Goal: Task Accomplishment & Management: Manage account settings

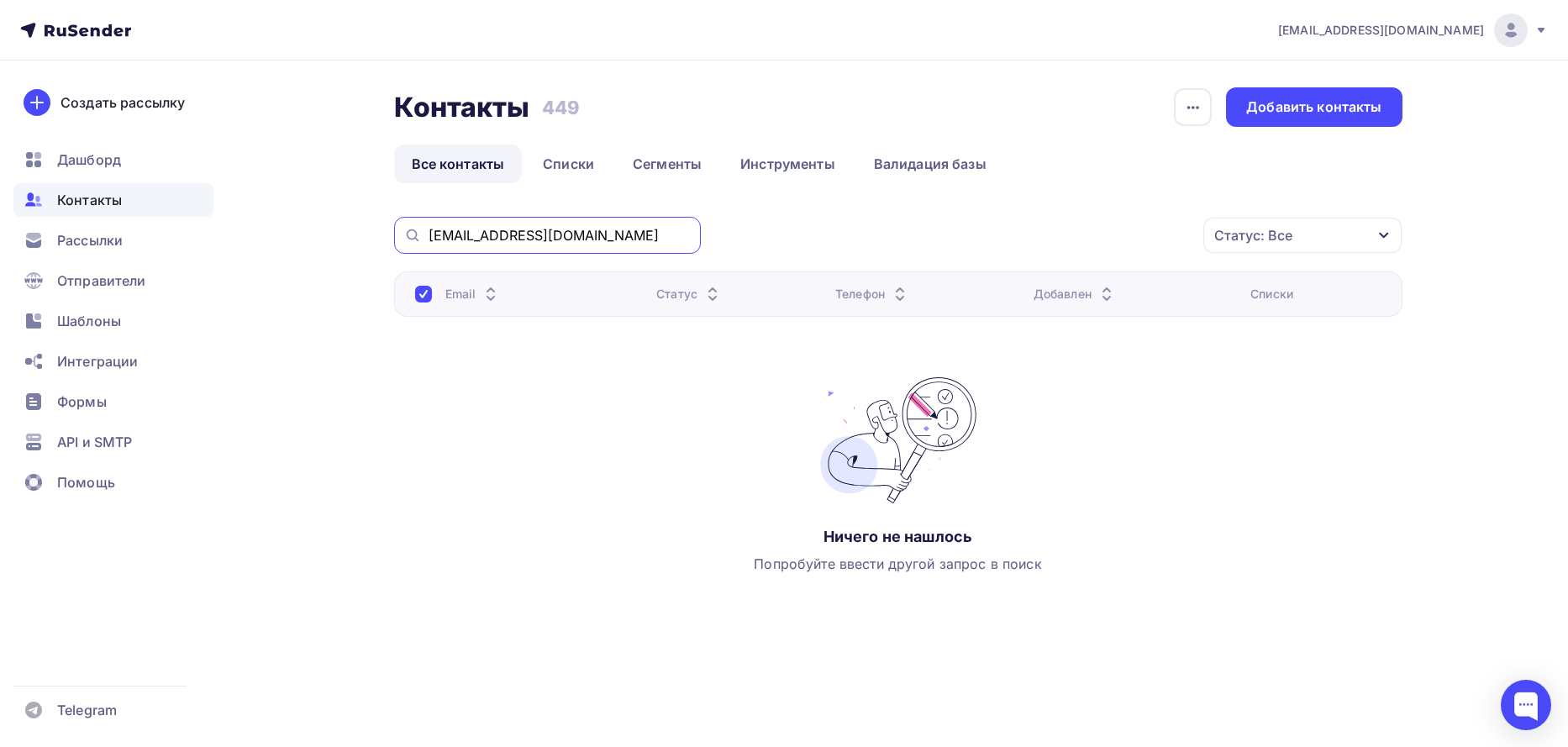
drag, startPoint x: 563, startPoint y: 233, endPoint x: 356, endPoint y: 223, distance: 207.2
click at [356, 223] on div "Контакты Контакты 449 449 История импорта Добавить контакты Все контакты Списки…" at bounding box center [784, 389] width 1377 height 656
paste input "Bah-olj"
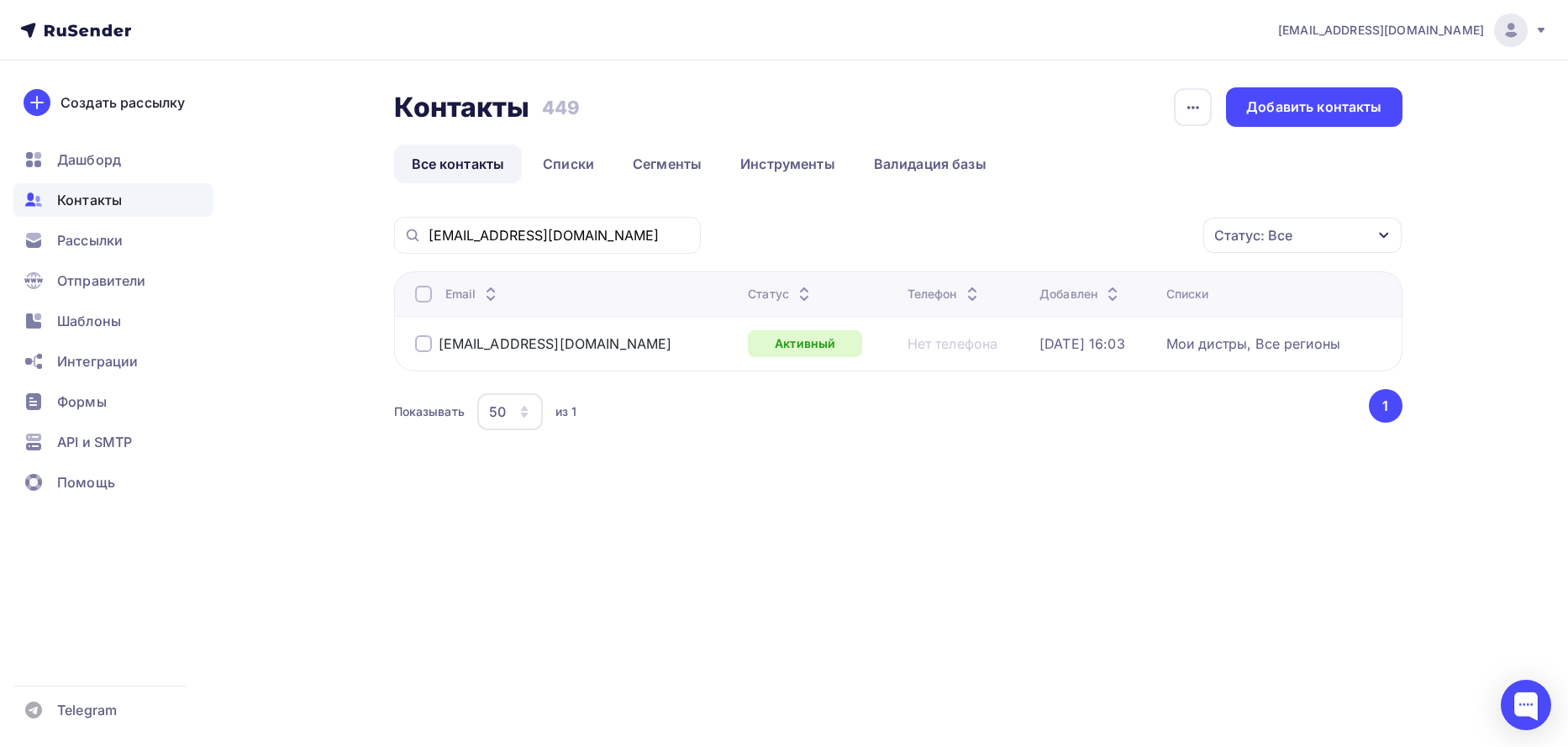
click at [430, 345] on div at bounding box center [423, 344] width 16 height 16
click at [1172, 240] on icon "button" at bounding box center [1167, 235] width 20 height 20
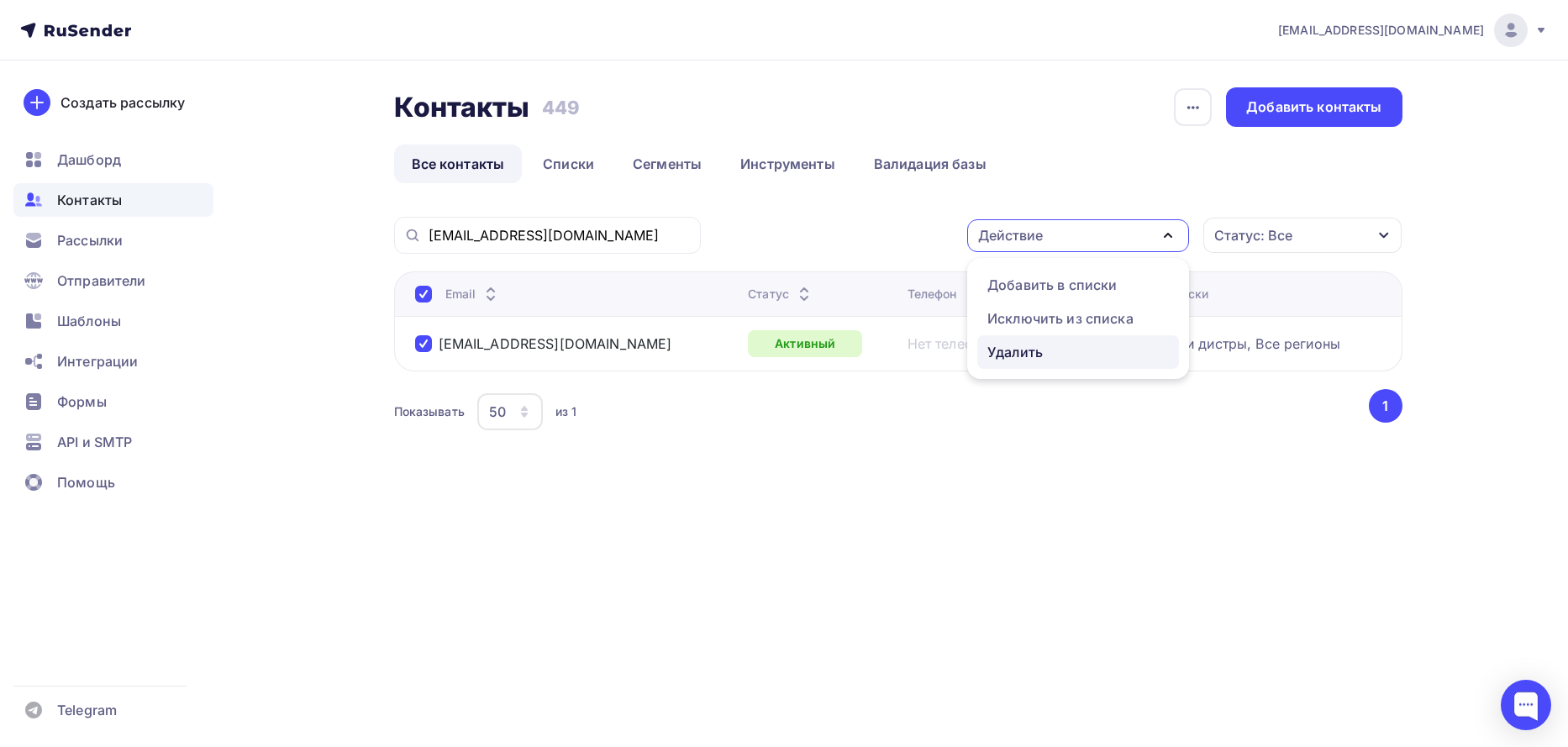
click at [1024, 351] on div "Удалить" at bounding box center [1015, 351] width 56 height 20
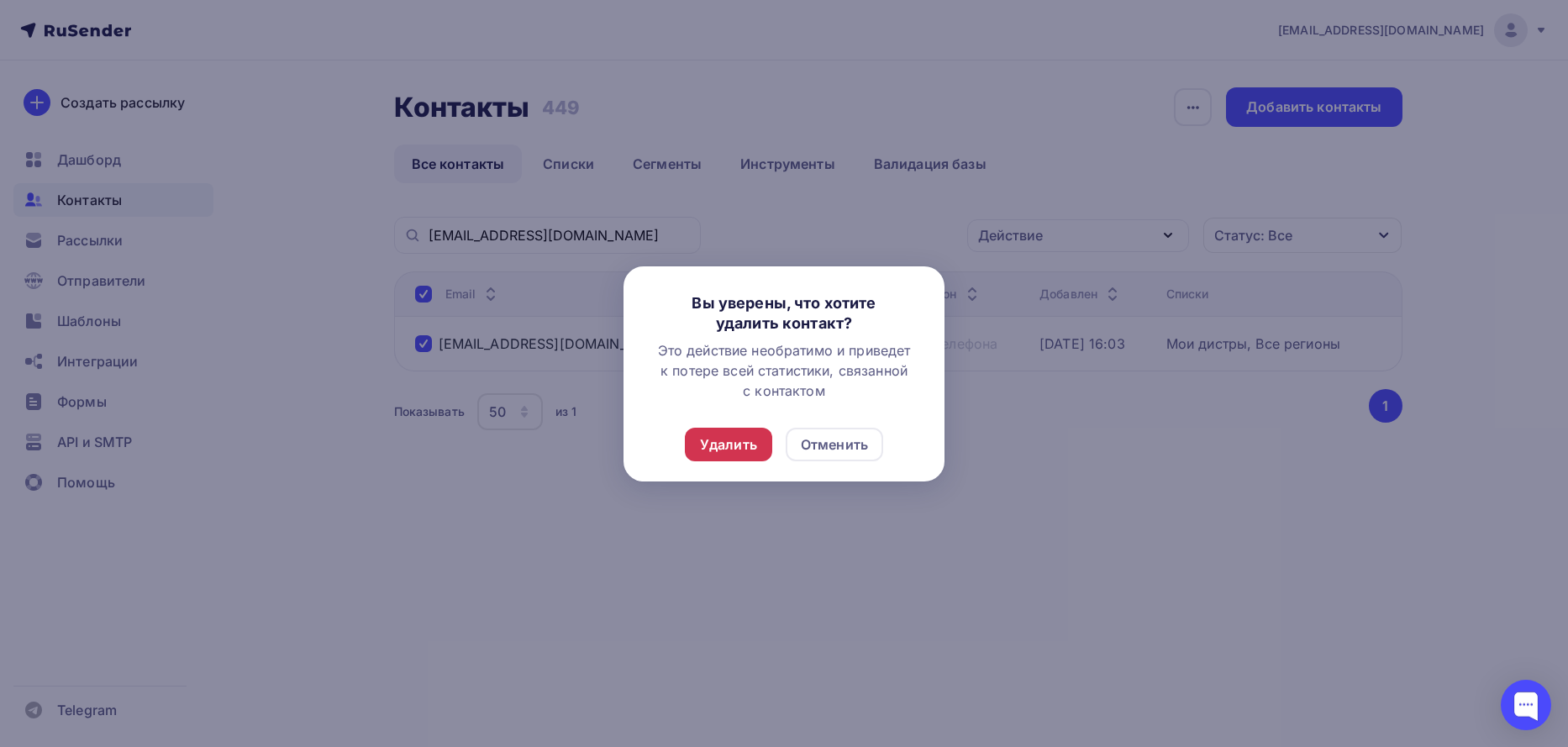
click at [723, 450] on div "Удалить" at bounding box center [728, 444] width 57 height 20
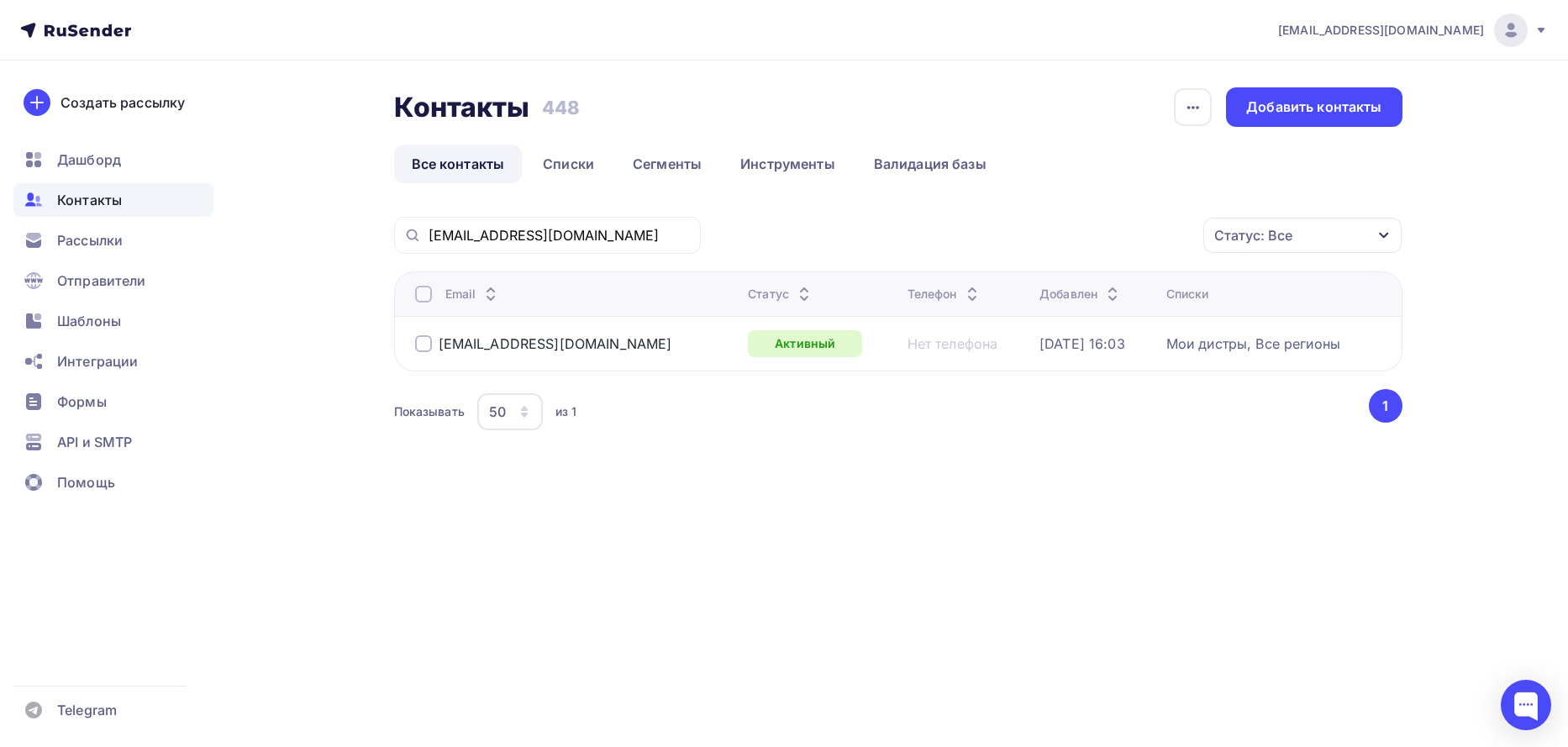
click at [538, 251] on div "[EMAIL_ADDRESS][DOMAIN_NAME]" at bounding box center [547, 235] width 307 height 37
click at [539, 231] on input "[EMAIL_ADDRESS][DOMAIN_NAME]" at bounding box center [559, 235] width 262 height 18
click at [540, 230] on input "[EMAIL_ADDRESS][DOMAIN_NAME]" at bounding box center [559, 235] width 262 height 18
paste input "info@coloryes"
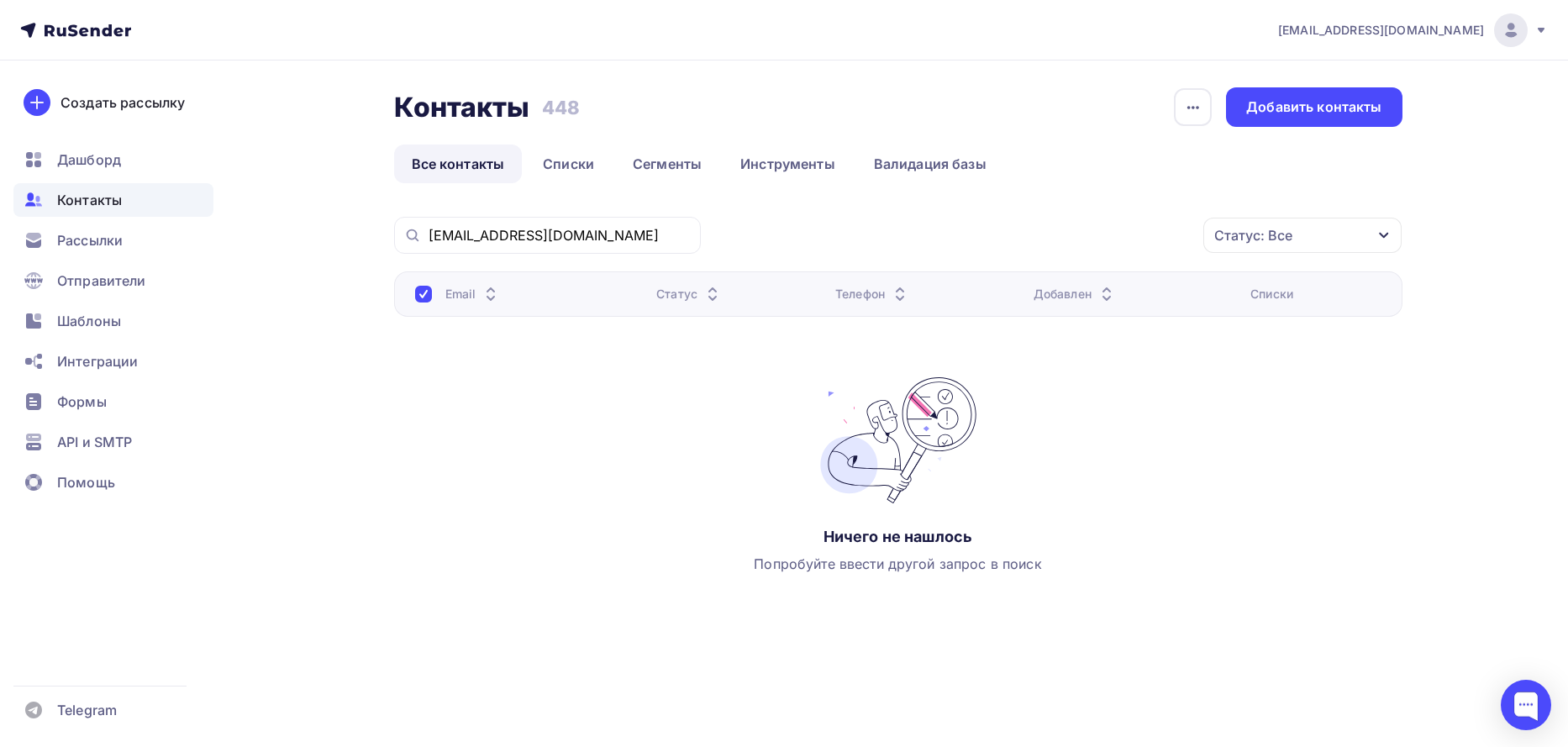
click at [483, 221] on div "[EMAIL_ADDRESS][DOMAIN_NAME]" at bounding box center [547, 235] width 307 height 37
click at [485, 240] on input "[EMAIL_ADDRESS][DOMAIN_NAME]" at bounding box center [559, 235] width 262 height 18
paste input "[EMAIL_ADDRESS]"
type input "[EMAIL_ADDRESS][DOMAIN_NAME]"
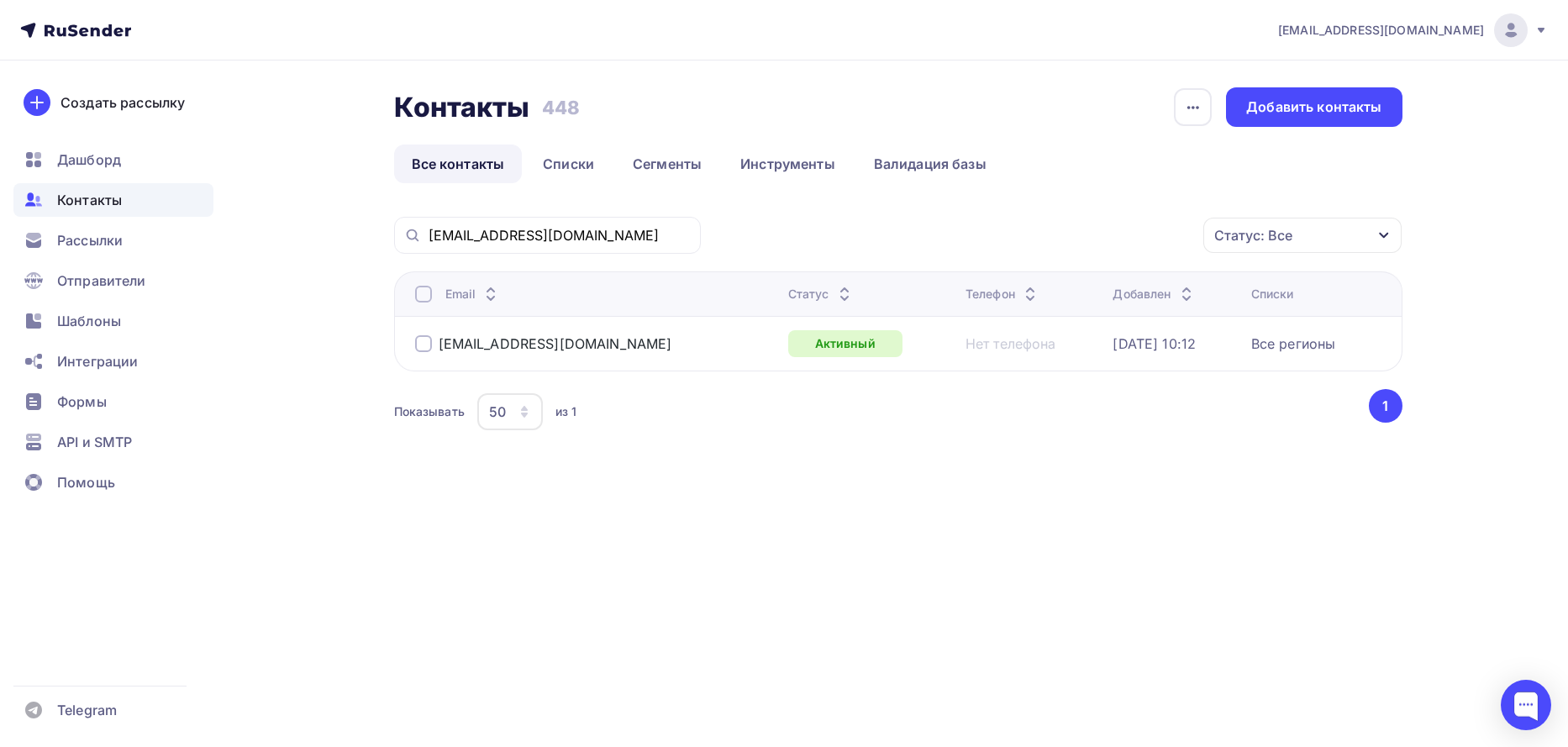
click at [421, 348] on div at bounding box center [423, 344] width 16 height 16
click at [1161, 233] on icon "button" at bounding box center [1167, 235] width 20 height 20
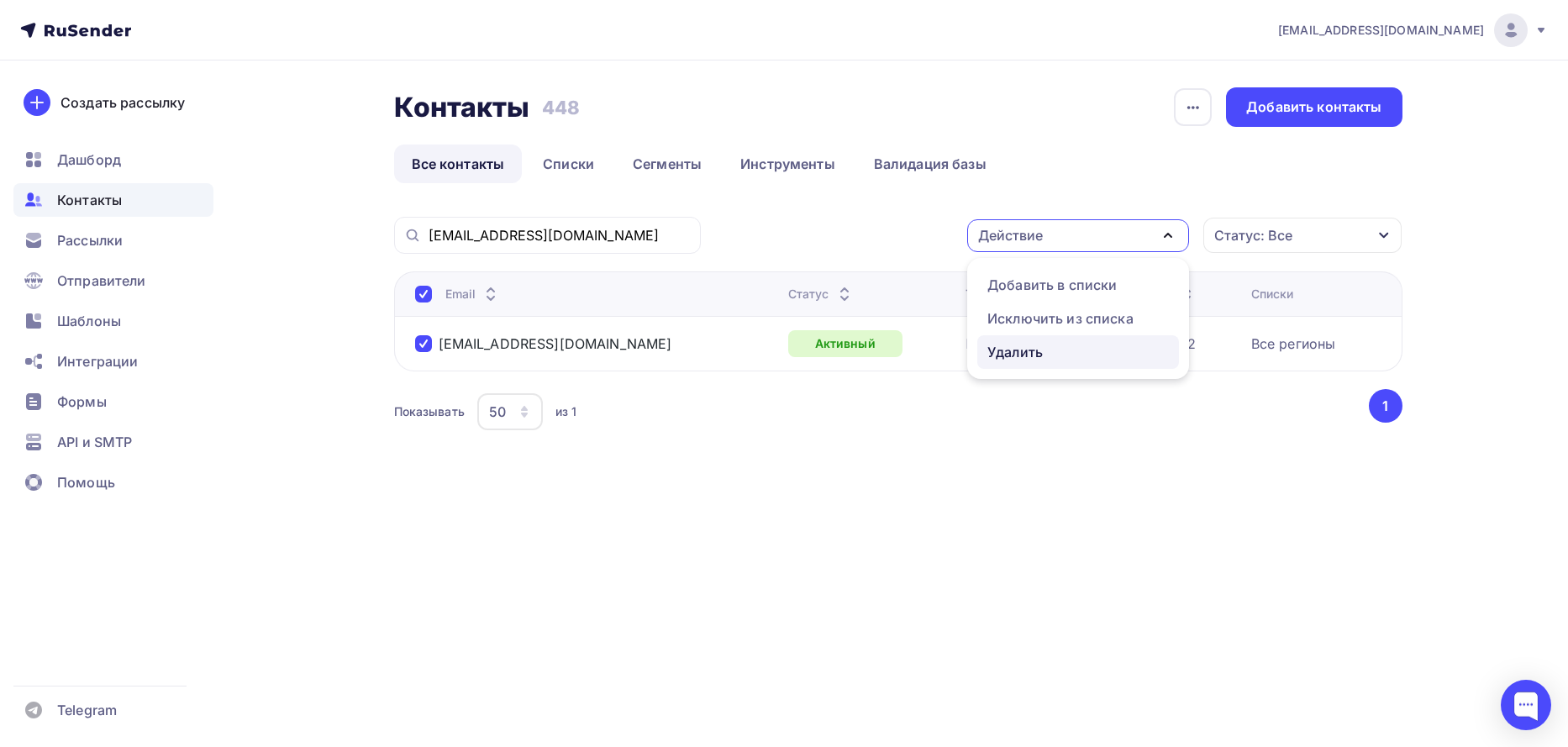
click at [1022, 347] on div "Удалить" at bounding box center [1015, 351] width 56 height 20
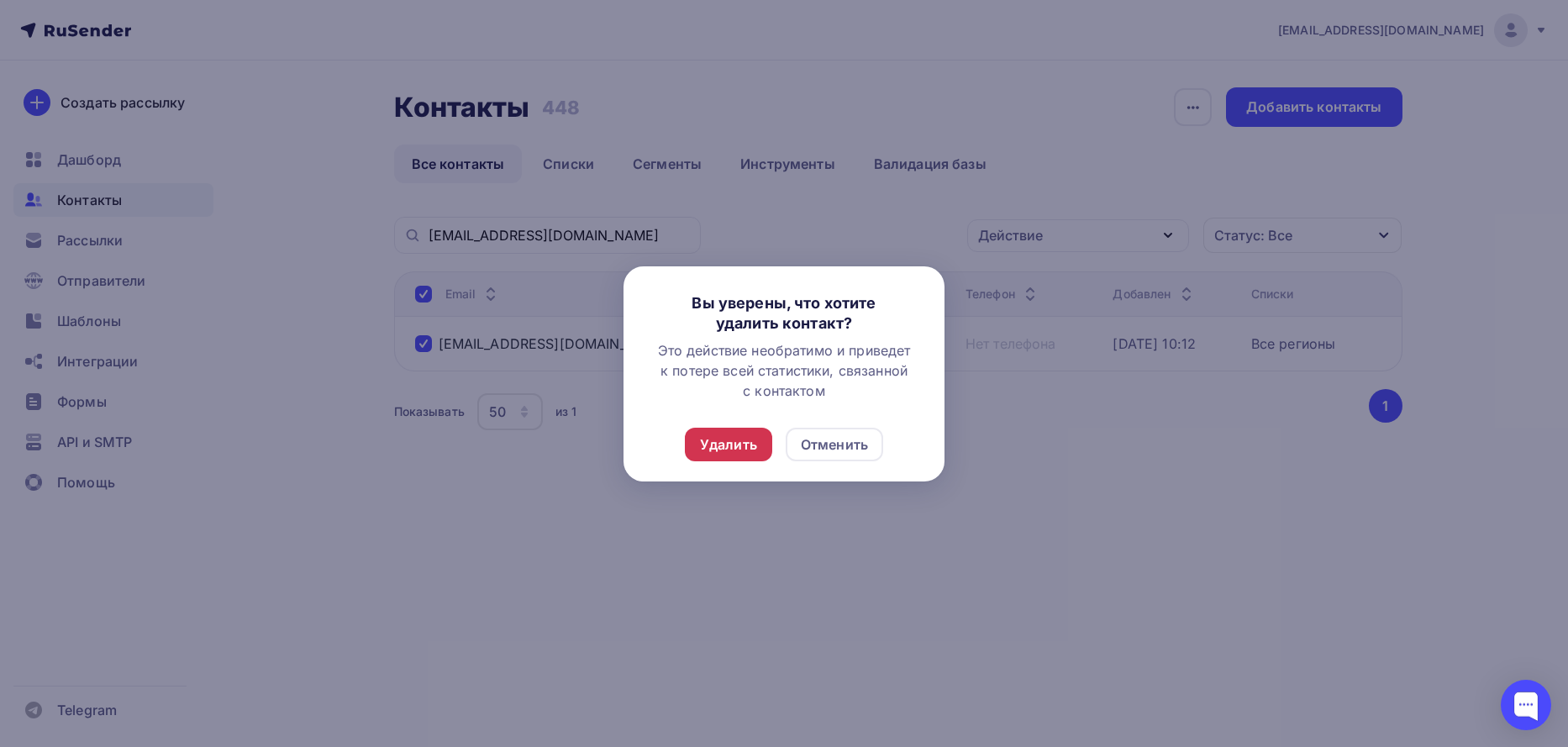
click at [719, 441] on div "Удалить" at bounding box center [728, 444] width 57 height 20
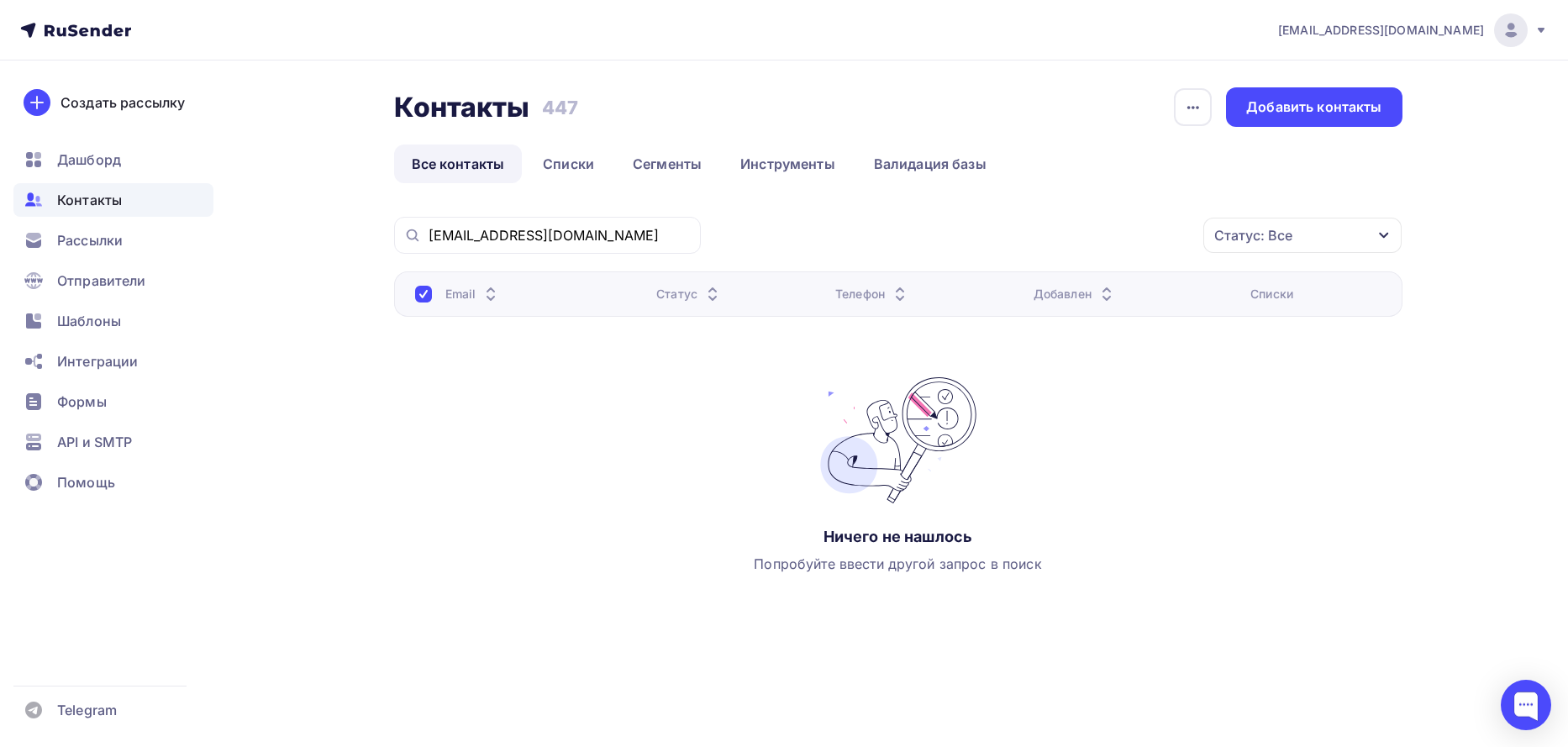
click at [1272, 527] on div "Email Статус Телефон Добавлен Списки Ничего не нашлось Попробуйте ввести другой…" at bounding box center [898, 440] width 1009 height 337
